Goal: Information Seeking & Learning: Find specific fact

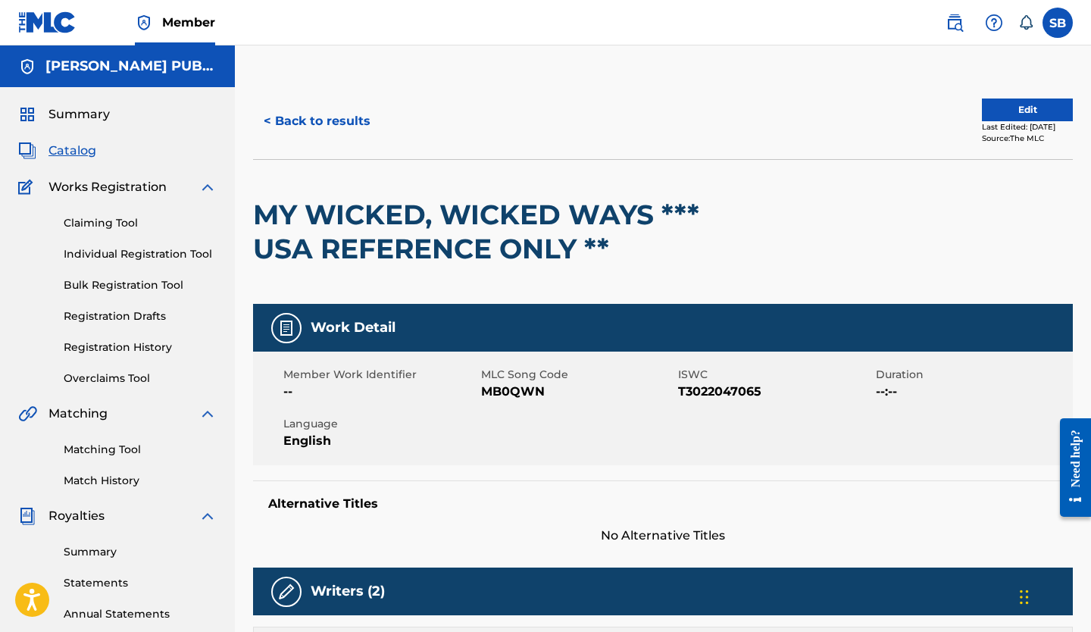
click at [340, 120] on button "< Back to results" at bounding box center [317, 121] width 128 height 38
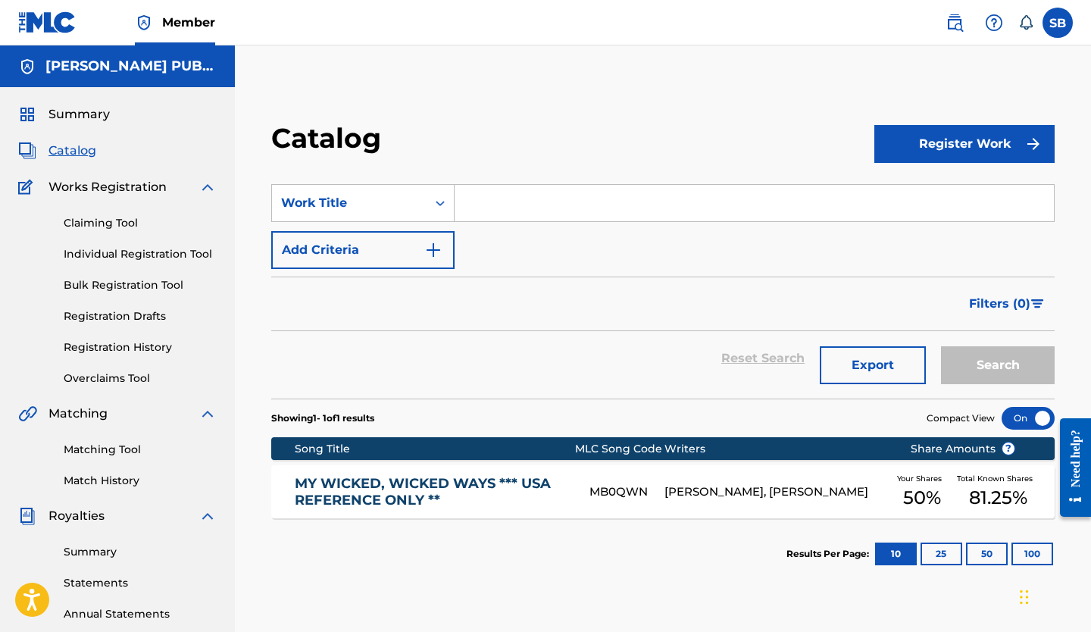
click at [534, 206] on input "Search Form" at bounding box center [754, 203] width 599 height 36
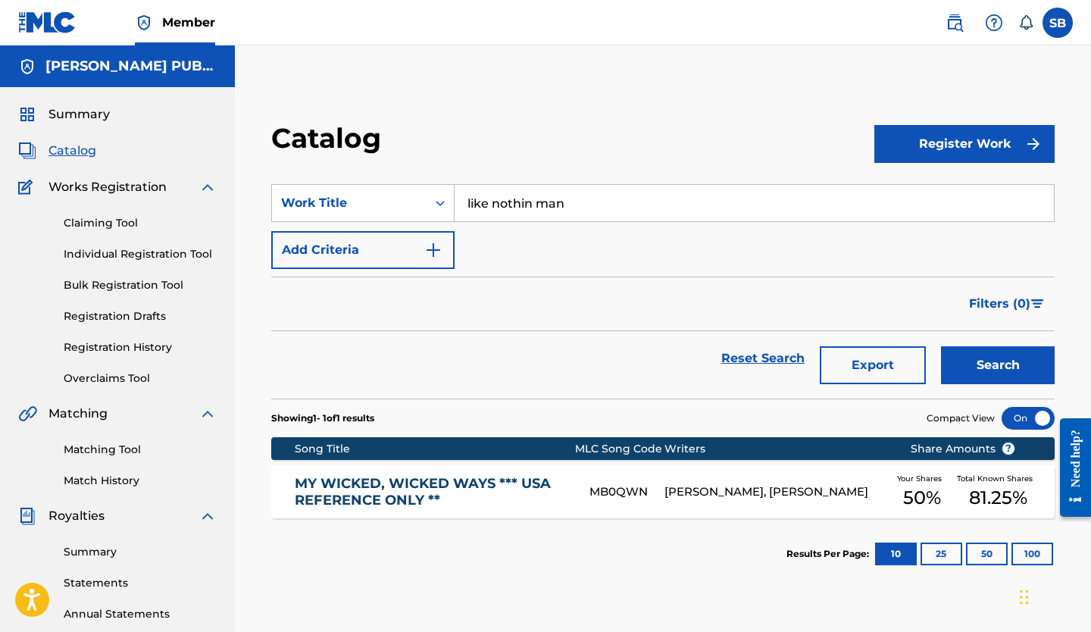
click at [998, 364] on button "Search" at bounding box center [998, 365] width 114 height 38
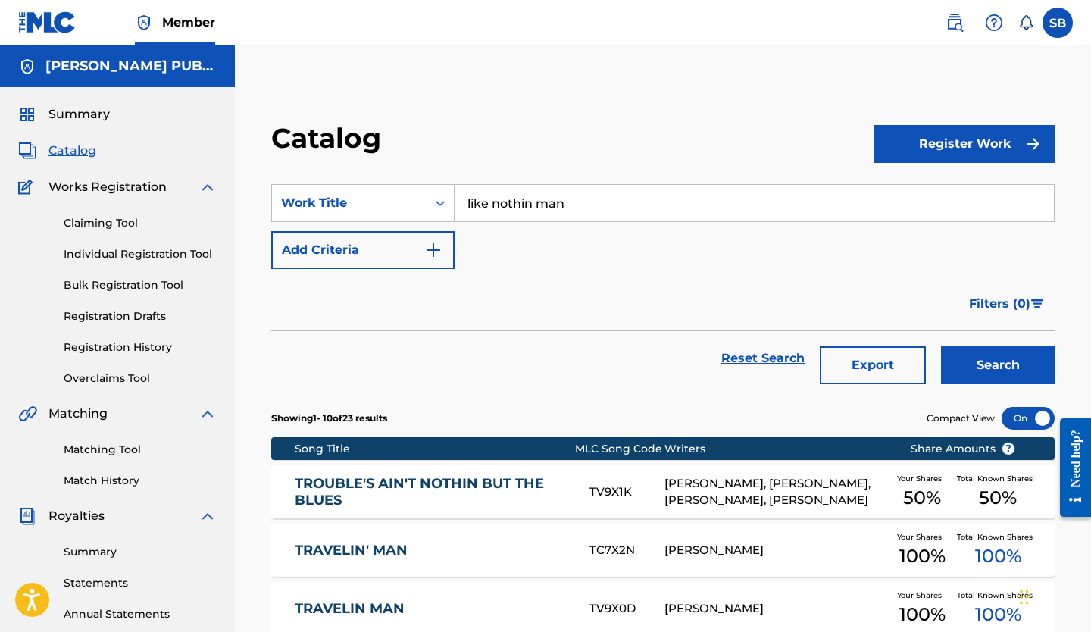
click at [530, 205] on input "like nothin man" at bounding box center [754, 203] width 599 height 36
type input "like nothing man"
click at [980, 367] on button "Search" at bounding box center [998, 365] width 114 height 38
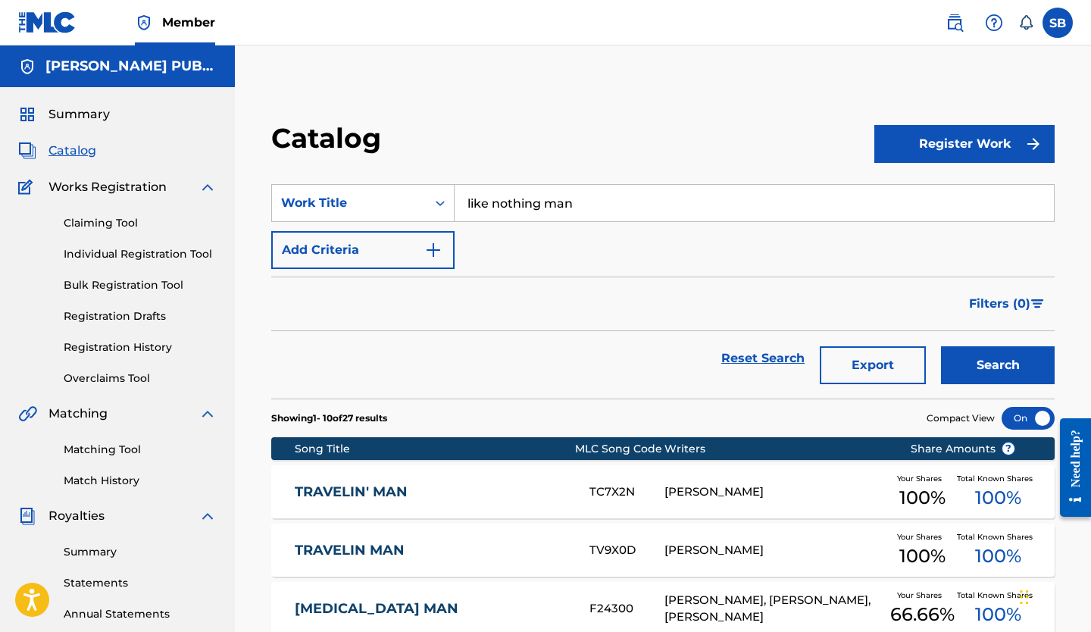
click at [955, 20] on img at bounding box center [954, 23] width 18 height 18
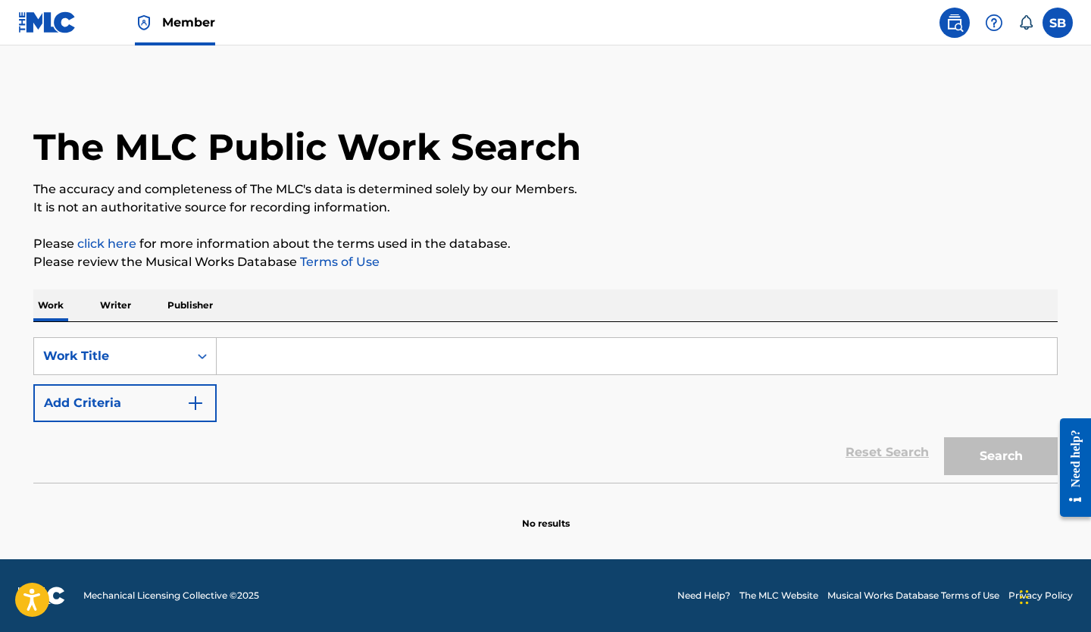
click at [424, 359] on input "Search Form" at bounding box center [637, 356] width 840 height 36
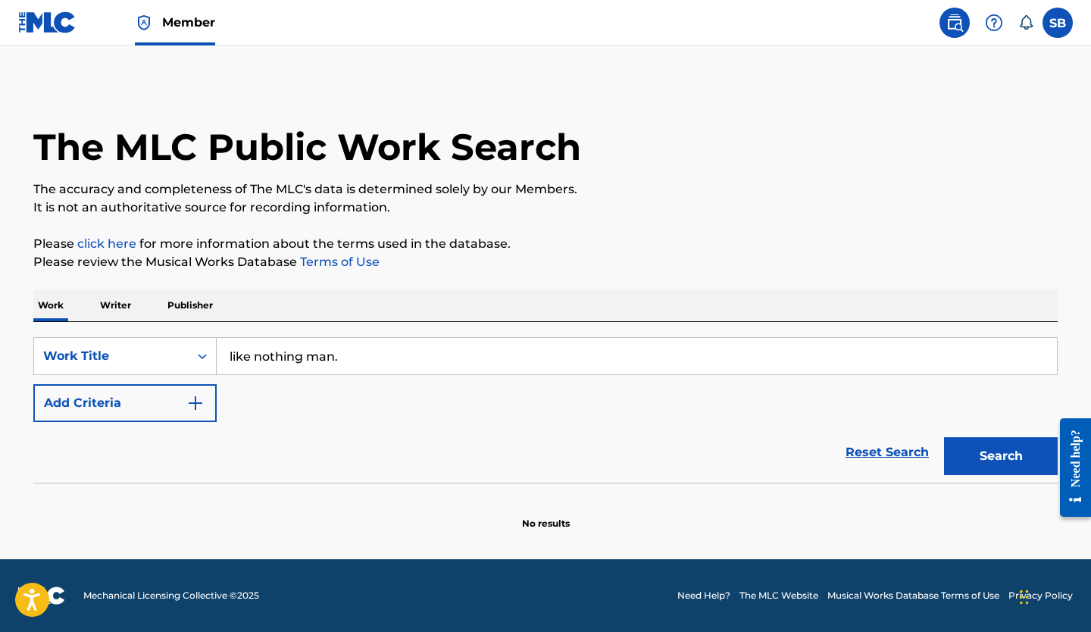
type input "like nothing man."
click at [1001, 453] on button "Search" at bounding box center [1001, 456] width 114 height 38
